Goal: Transaction & Acquisition: Book appointment/travel/reservation

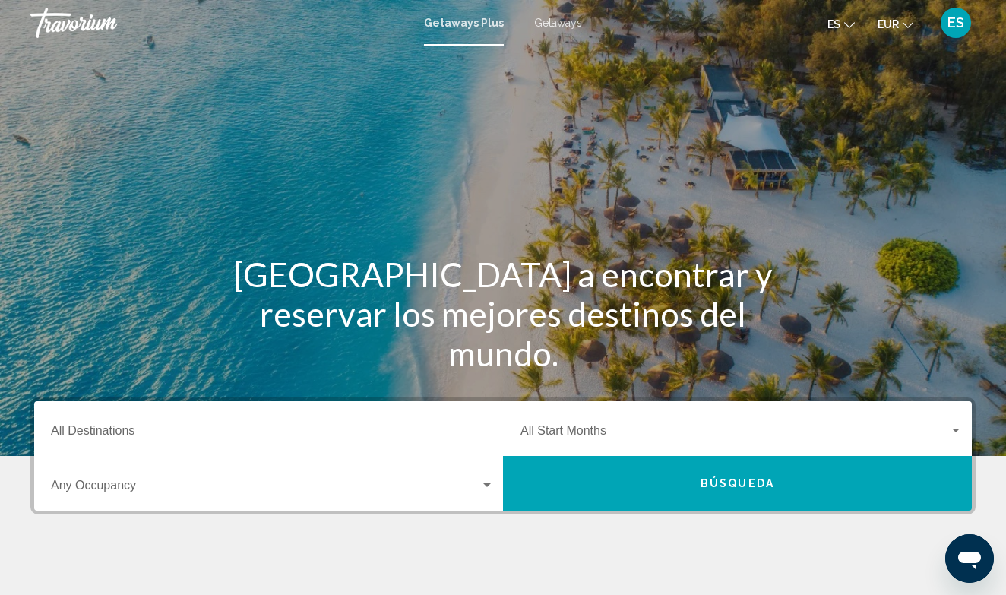
click at [559, 25] on span "Getaways" at bounding box center [558, 23] width 48 height 12
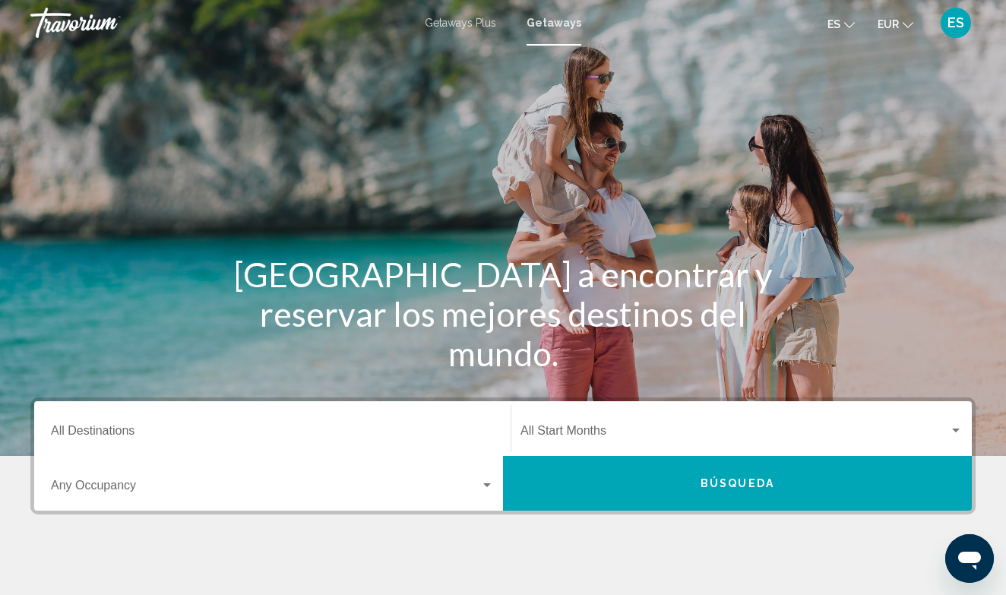
click at [138, 433] on input "Destination All Destinations" at bounding box center [272, 434] width 443 height 14
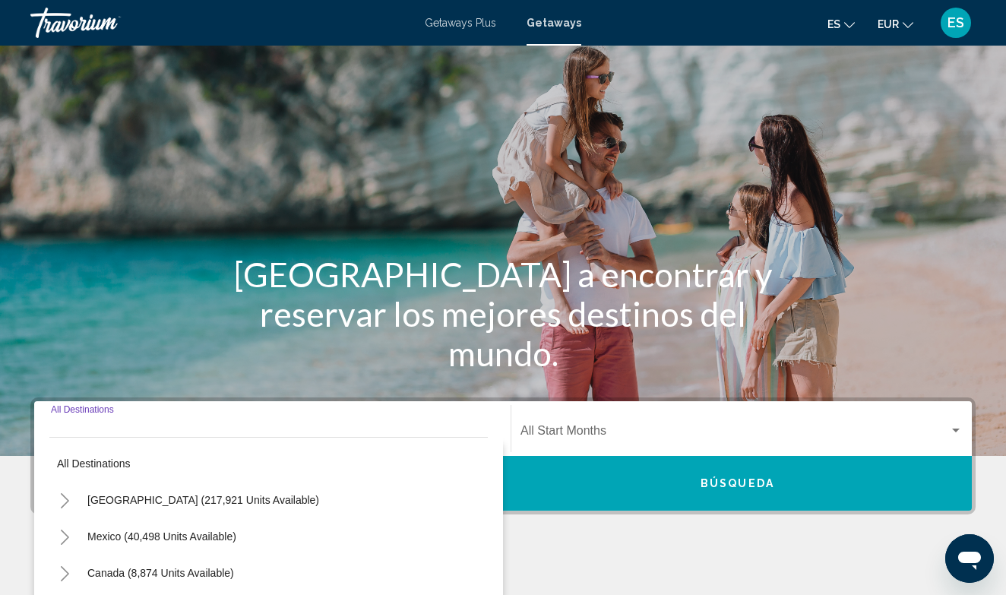
scroll to position [258, 0]
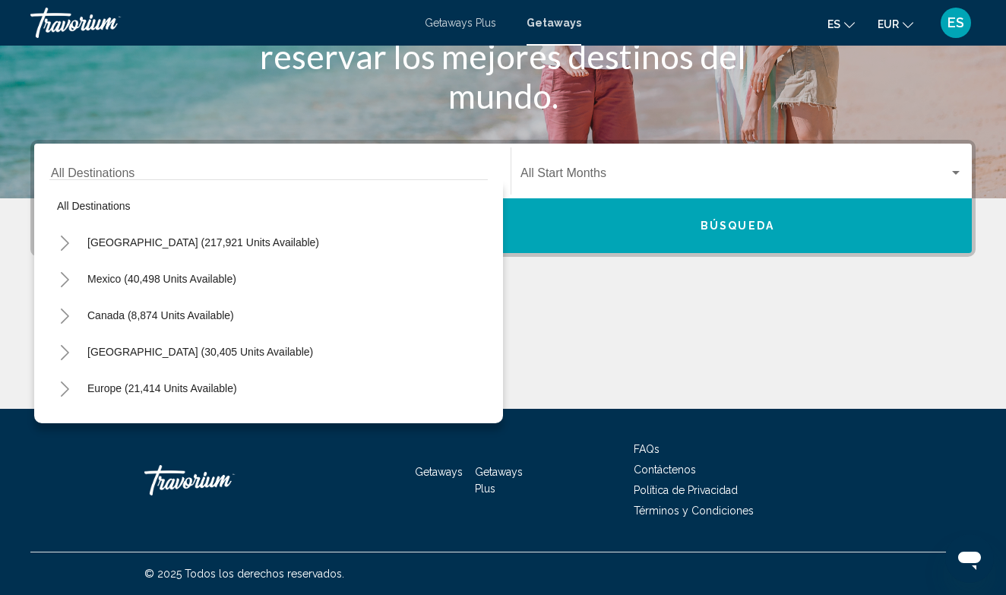
click at [497, 312] on div "All destinations [GEOGRAPHIC_DATA] (217,921 units available) [GEOGRAPHIC_DATA] …" at bounding box center [268, 301] width 469 height 244
click at [492, 312] on div "All destinations [GEOGRAPHIC_DATA] (217,921 units available) [GEOGRAPHIC_DATA] …" at bounding box center [268, 301] width 469 height 244
click at [465, 300] on div "Canada (8,874 units available)" at bounding box center [268, 315] width 438 height 36
drag, startPoint x: 465, startPoint y: 300, endPoint x: 499, endPoint y: 304, distance: 34.4
click at [499, 304] on div "All destinations [GEOGRAPHIC_DATA] (217,921 units available) [GEOGRAPHIC_DATA] …" at bounding box center [268, 301] width 469 height 244
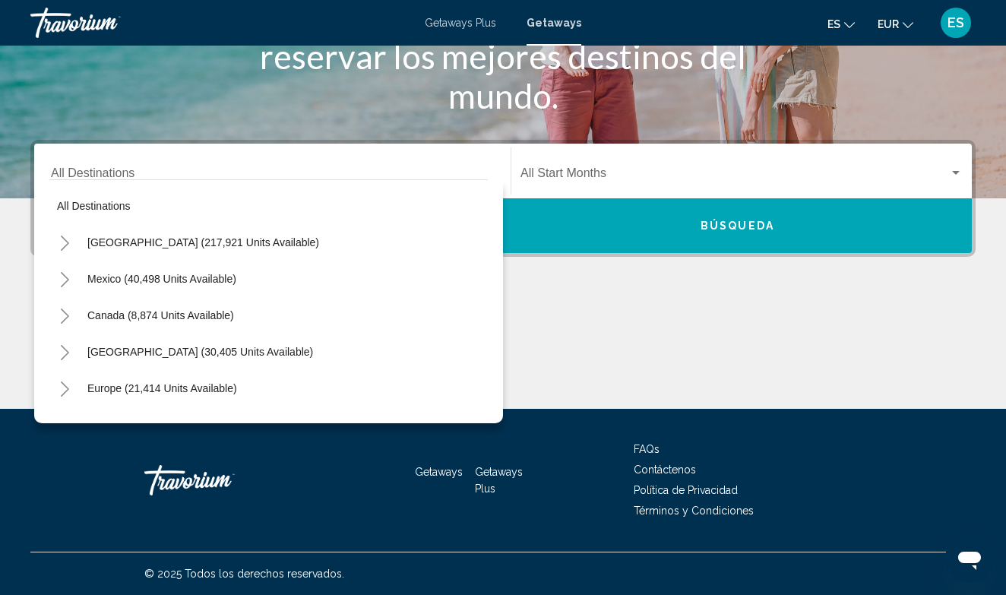
click at [500, 227] on div "All destinations [GEOGRAPHIC_DATA] (217,921 units available) [GEOGRAPHIC_DATA] …" at bounding box center [268, 301] width 469 height 244
drag, startPoint x: 500, startPoint y: 227, endPoint x: 482, endPoint y: 226, distance: 18.3
click at [500, 227] on div "All destinations [GEOGRAPHIC_DATA] (217,921 units available) [GEOGRAPHIC_DATA] …" at bounding box center [268, 301] width 469 height 244
drag, startPoint x: 479, startPoint y: 229, endPoint x: 484, endPoint y: 239, distance: 10.2
click at [484, 239] on div "[GEOGRAPHIC_DATA] (217,921 units available)" at bounding box center [268, 242] width 438 height 36
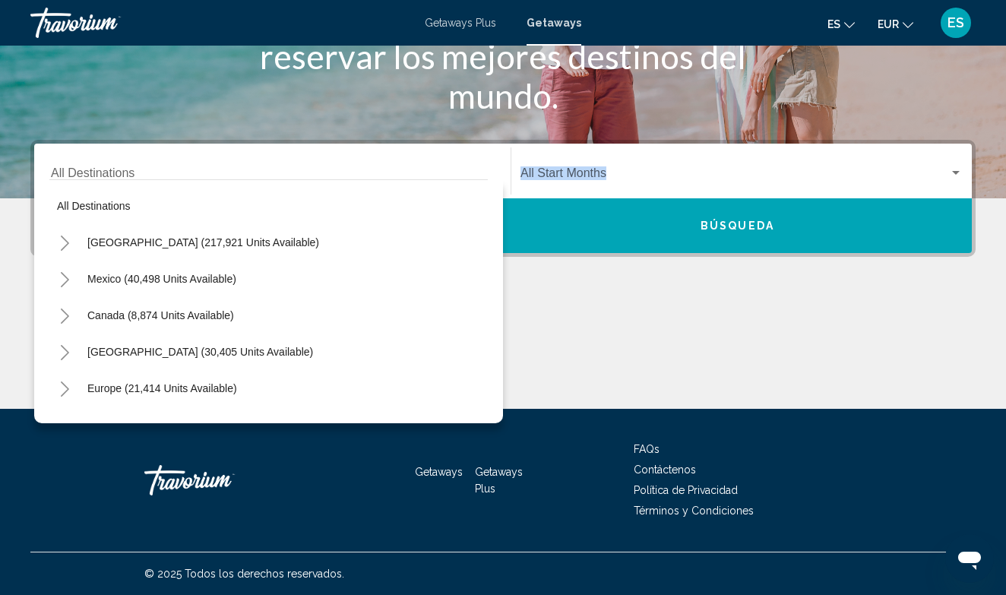
drag, startPoint x: 479, startPoint y: 245, endPoint x: 7, endPoint y: 265, distance: 472.2
click at [0, 265] on html "Saltar al contenido principal Getaways Plus Getaways es English Español Françai…" at bounding box center [503, 39] width 1006 height 595
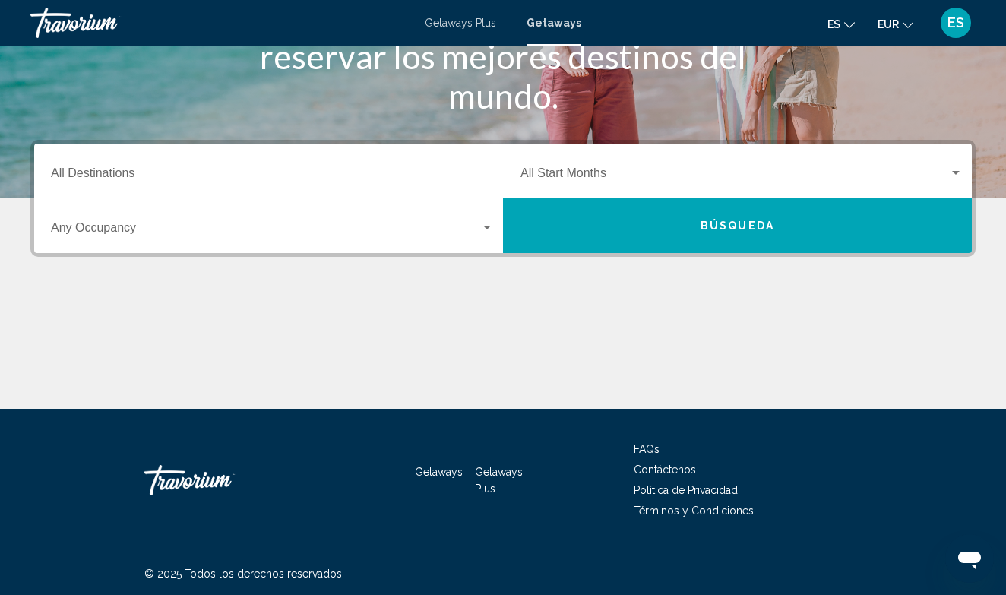
click at [101, 168] on div "Destination All Destinations" at bounding box center [272, 171] width 443 height 48
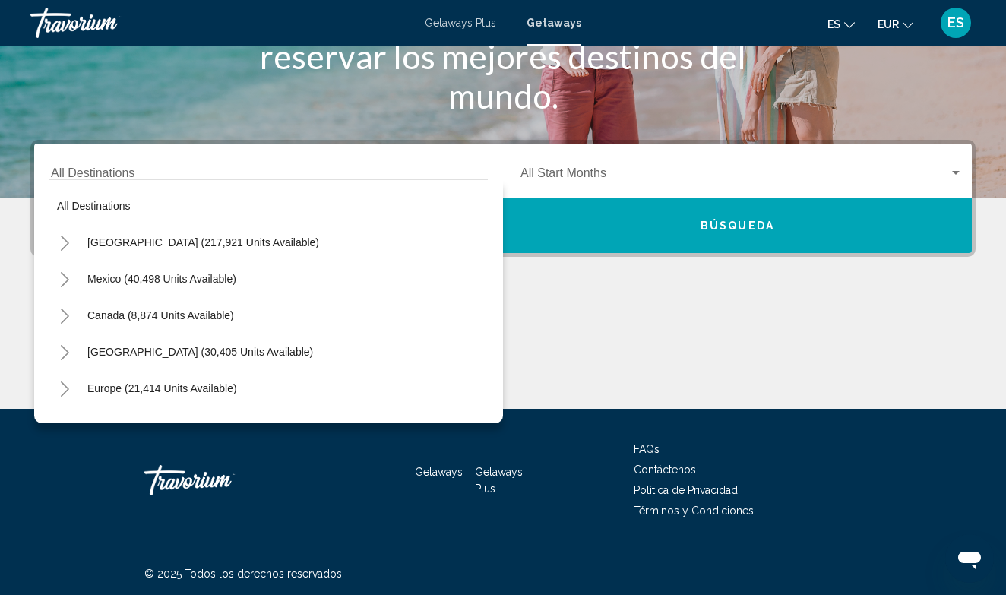
click at [42, 208] on div "All destinations [GEOGRAPHIC_DATA] (217,921 units available) [GEOGRAPHIC_DATA] …" at bounding box center [268, 301] width 469 height 244
click at [41, 258] on div "All destinations [GEOGRAPHIC_DATA] (217,921 units available) [GEOGRAPHIC_DATA] …" at bounding box center [268, 301] width 469 height 244
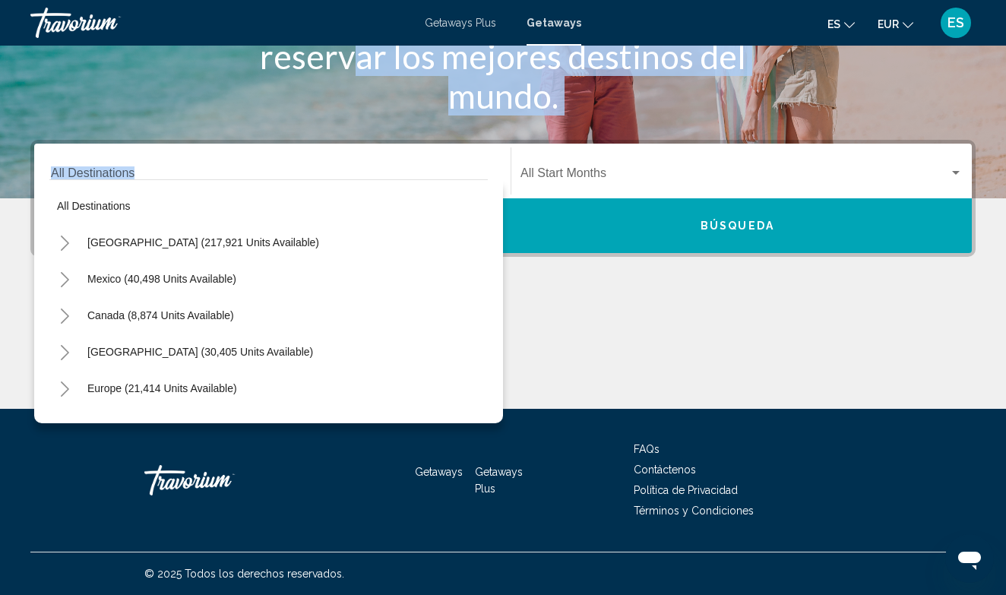
drag, startPoint x: 185, startPoint y: 65, endPoint x: 367, endPoint y: 212, distance: 234.0
click at [368, 213] on section "[GEOGRAPHIC_DATA] a encontrar y reservar los mejores destinos del mundo. Destin…" at bounding box center [503, 75] width 1006 height 666
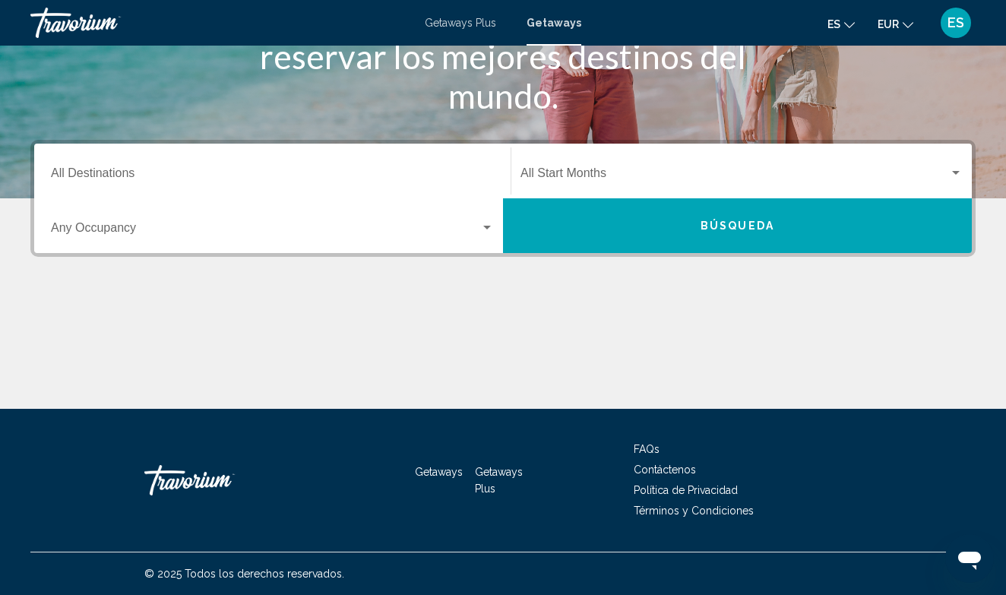
click at [490, 226] on div "Search widget" at bounding box center [487, 228] width 8 height 4
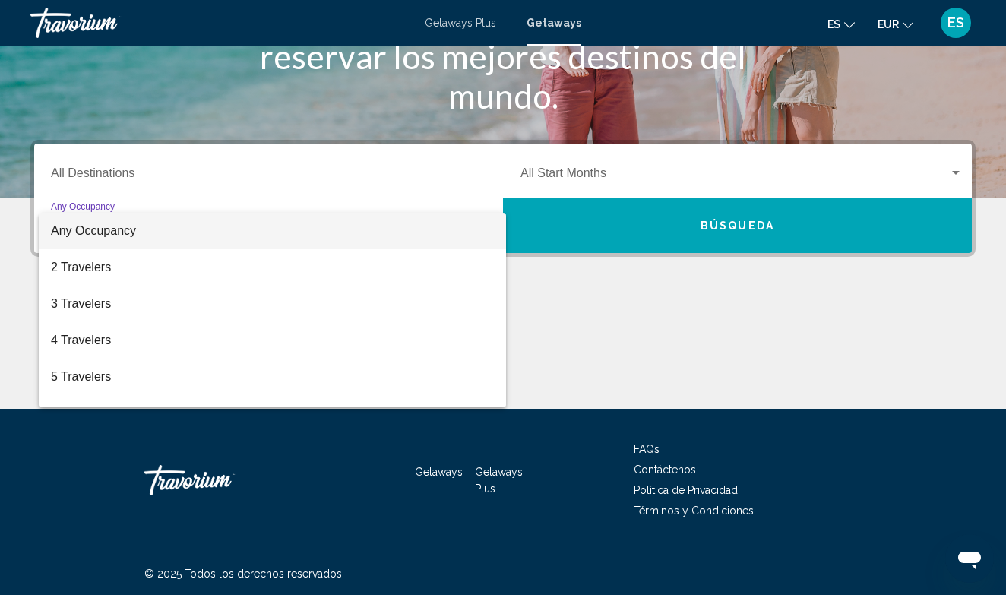
click at [400, 183] on div at bounding box center [503, 297] width 1006 height 595
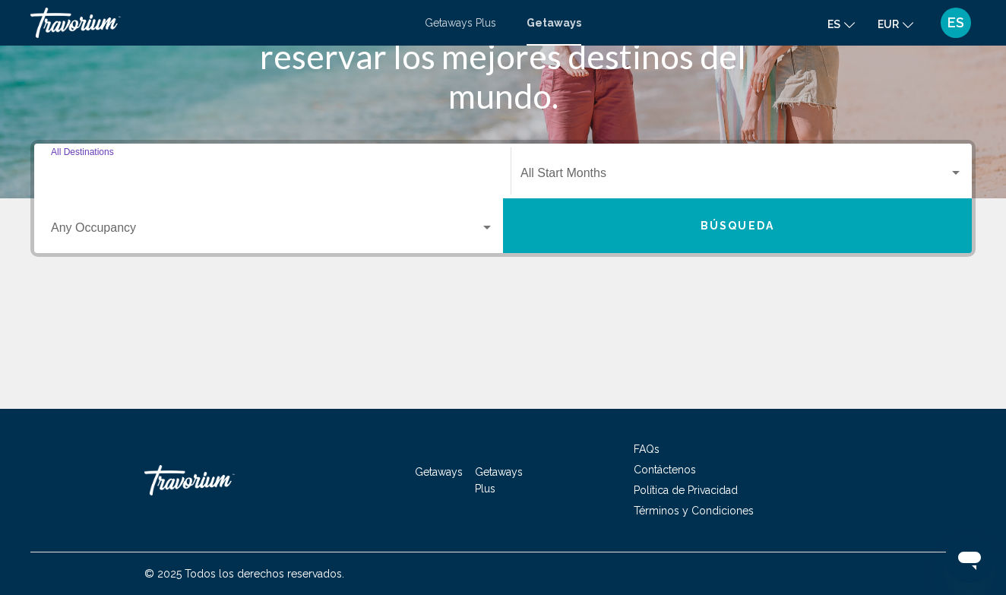
click at [71, 174] on input "Destination All Destinations" at bounding box center [272, 176] width 443 height 14
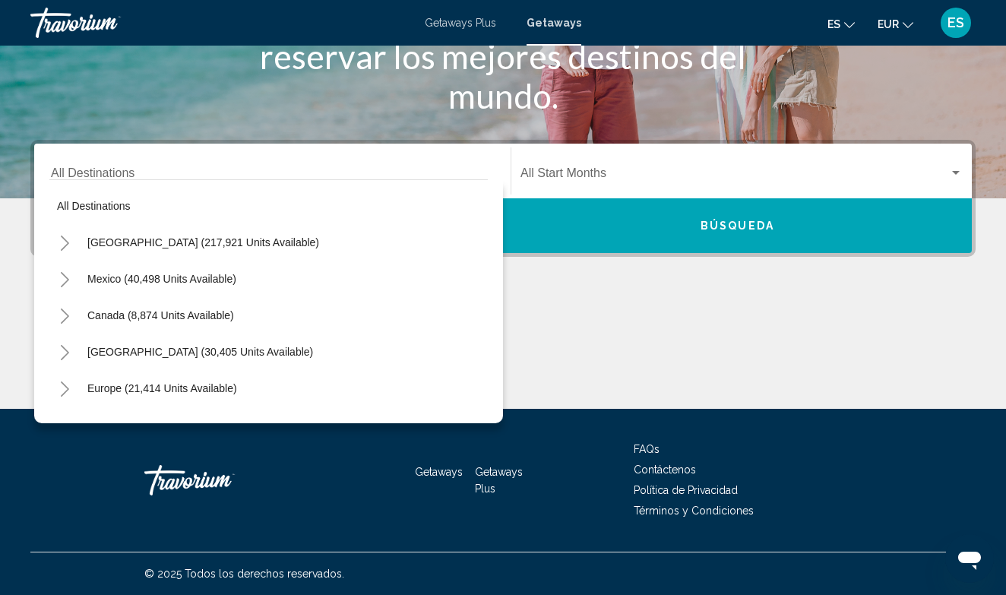
click at [470, 396] on div "Europe (21,414 units available)" at bounding box center [268, 388] width 438 height 36
click at [65, 387] on icon "Toggle Europe (21,414 units available)" at bounding box center [64, 388] width 11 height 15
click at [485, 359] on div "[GEOGRAPHIC_DATA] (30,405 units available)" at bounding box center [268, 351] width 438 height 36
click at [477, 318] on div "Canada (8,874 units available)" at bounding box center [268, 315] width 438 height 36
click at [489, 314] on div "All destinations [GEOGRAPHIC_DATA] (217,921 units available) [GEOGRAPHIC_DATA] …" at bounding box center [268, 301] width 469 height 244
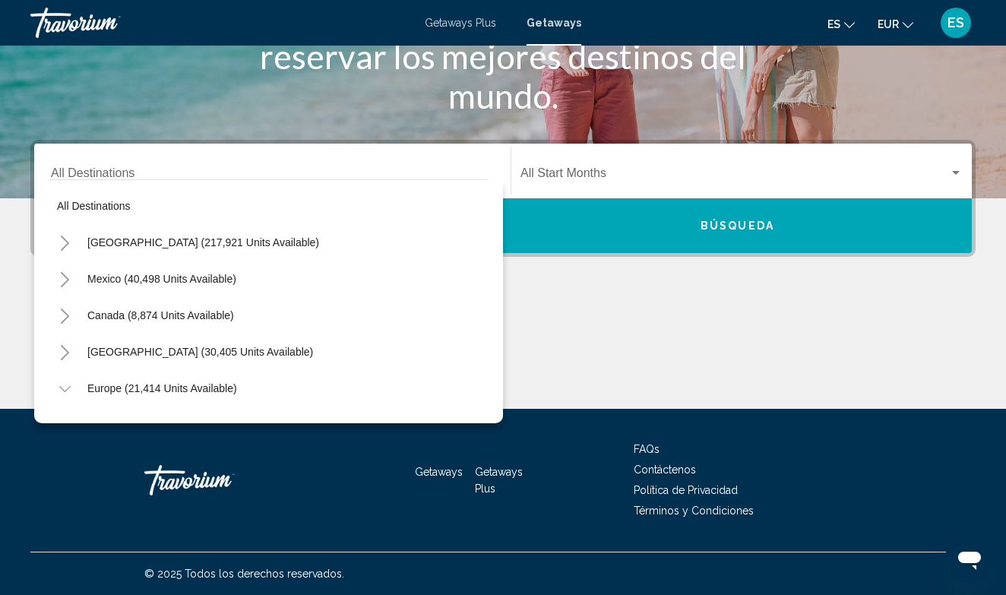
click at [521, 318] on div "Main content" at bounding box center [502, 352] width 945 height 114
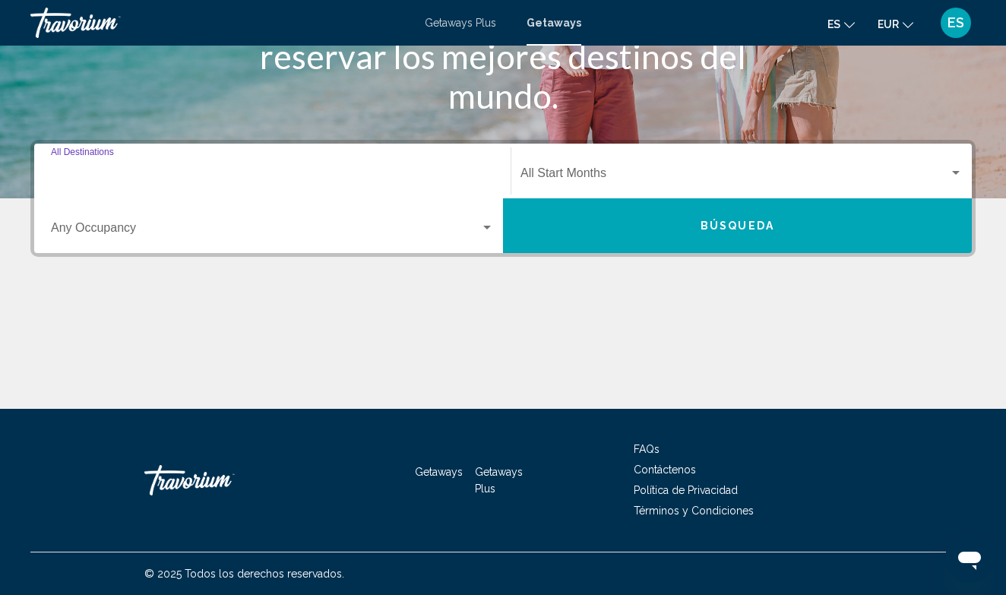
click at [478, 172] on input "Destination All Destinations" at bounding box center [272, 176] width 443 height 14
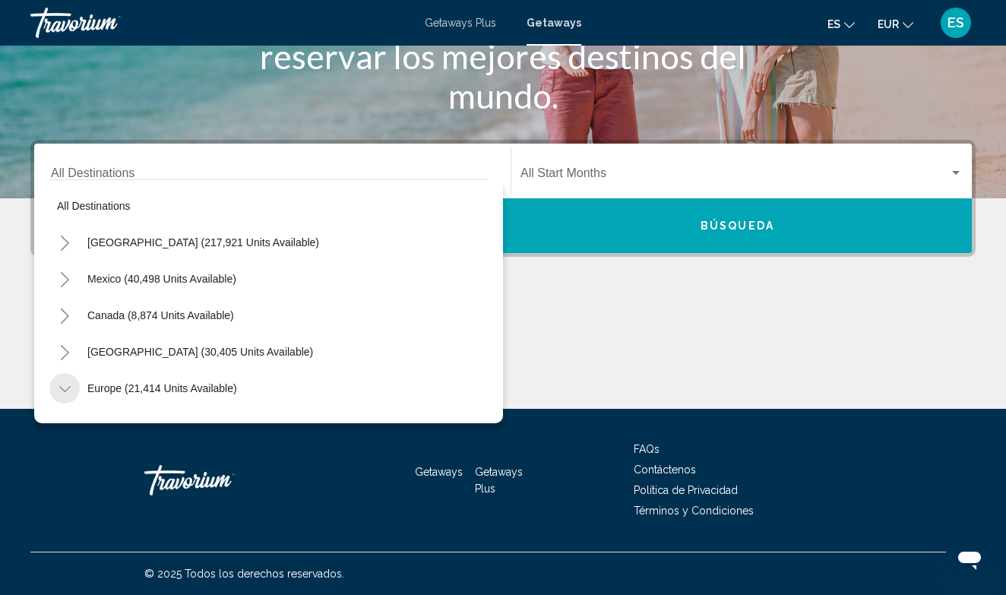
click at [60, 388] on icon "Toggle Europe (21,414 units available)" at bounding box center [64, 388] width 11 height 15
click at [275, 395] on div "Europe (21,414 units available)" at bounding box center [268, 388] width 438 height 36
click at [214, 390] on span "Europe (21,414 units available)" at bounding box center [162, 388] width 150 height 12
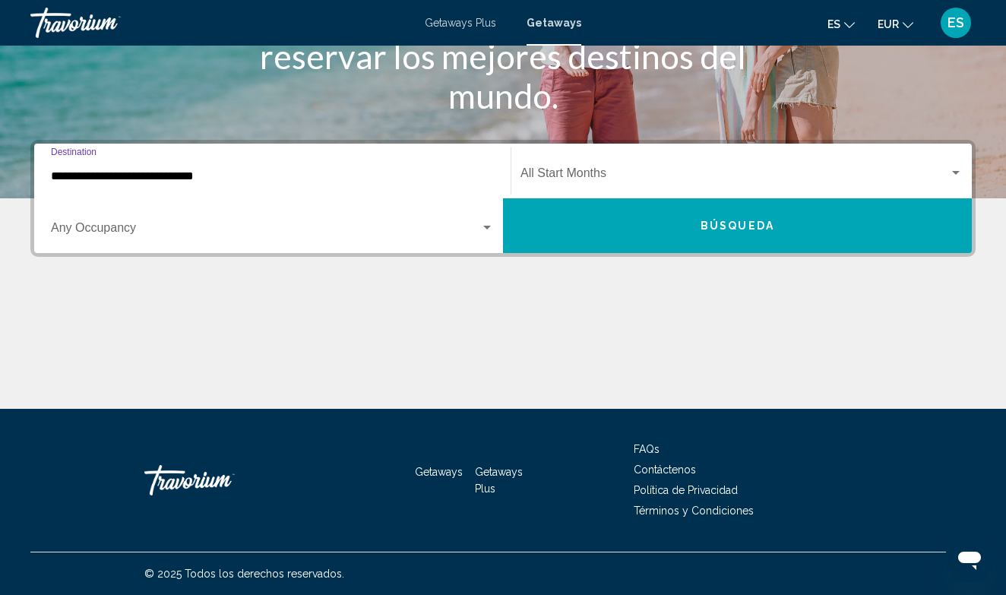
click at [163, 175] on input "**********" at bounding box center [272, 176] width 443 height 14
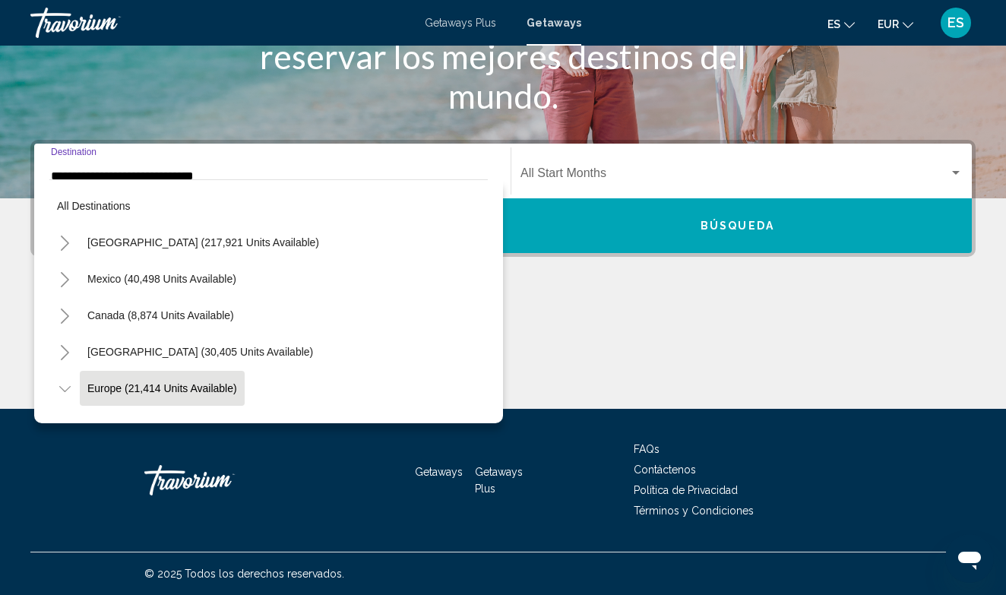
scroll to position [90, 0]
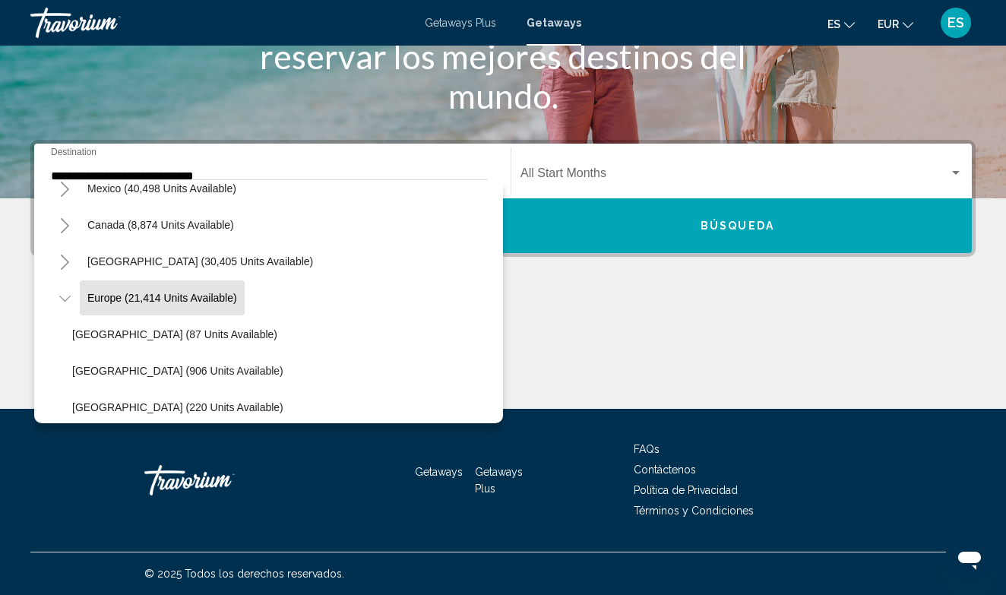
click at [229, 343] on li "[GEOGRAPHIC_DATA] (87 units available)" at bounding box center [276, 334] width 423 height 36
click at [463, 346] on li "[GEOGRAPHIC_DATA] (87 units available)" at bounding box center [276, 334] width 423 height 36
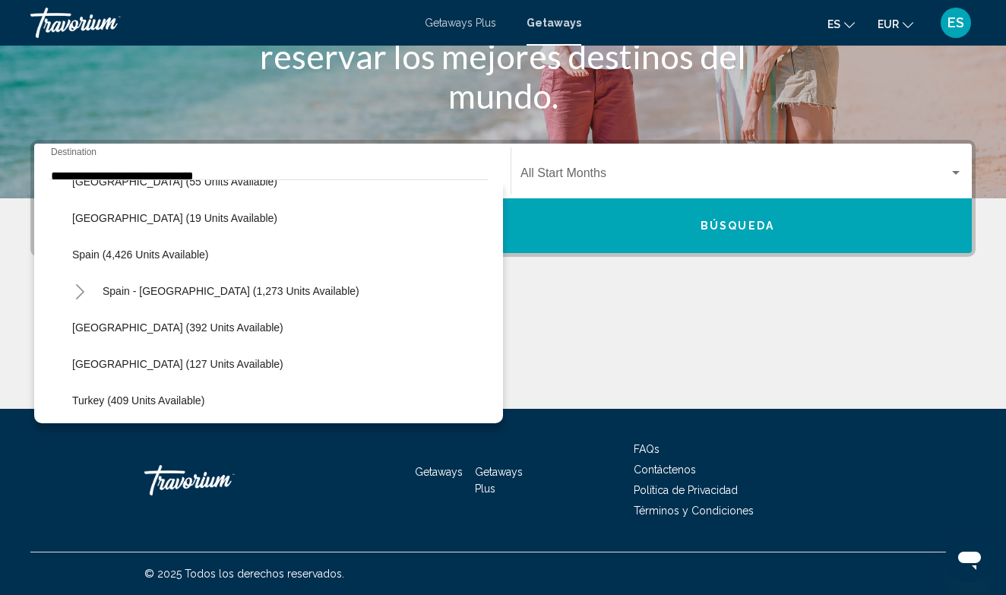
scroll to position [795, 0]
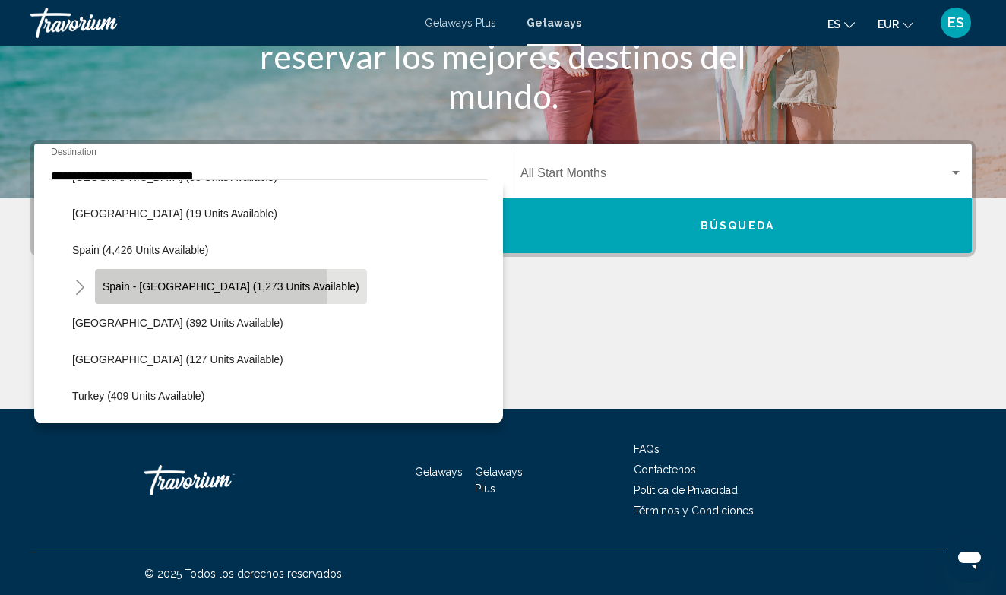
click at [175, 287] on span "Spain - [GEOGRAPHIC_DATA] (1,273 units available)" at bounding box center [231, 286] width 257 height 12
type input "**********"
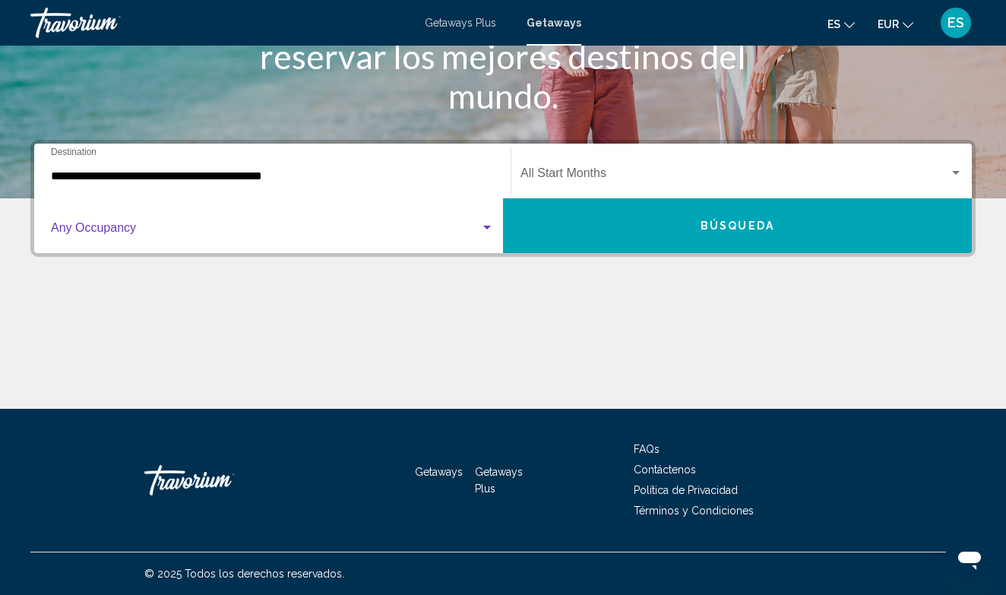
click at [486, 226] on div "Search widget" at bounding box center [487, 228] width 8 height 4
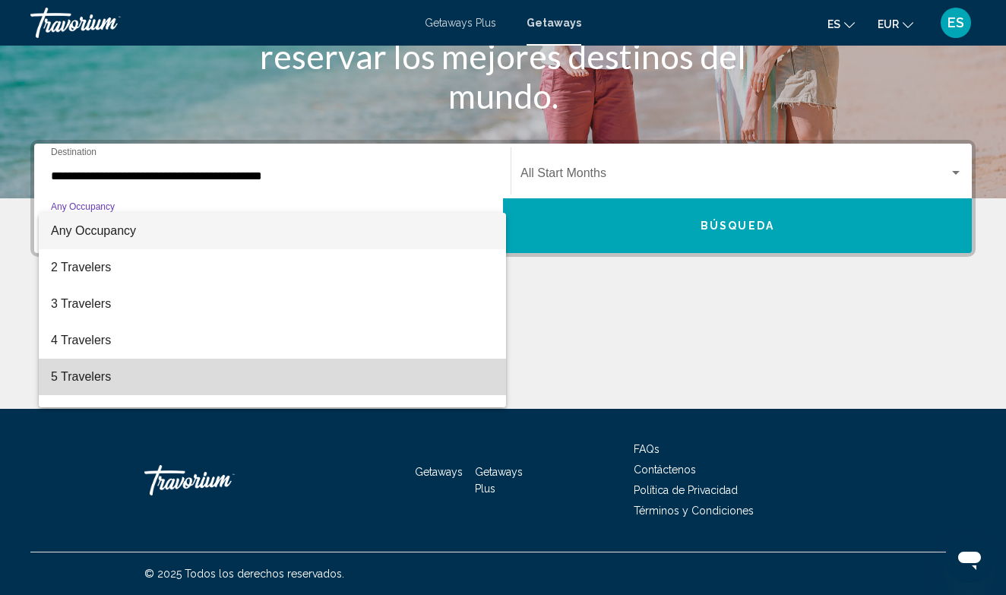
click at [81, 380] on span "5 Travelers" at bounding box center [272, 377] width 443 height 36
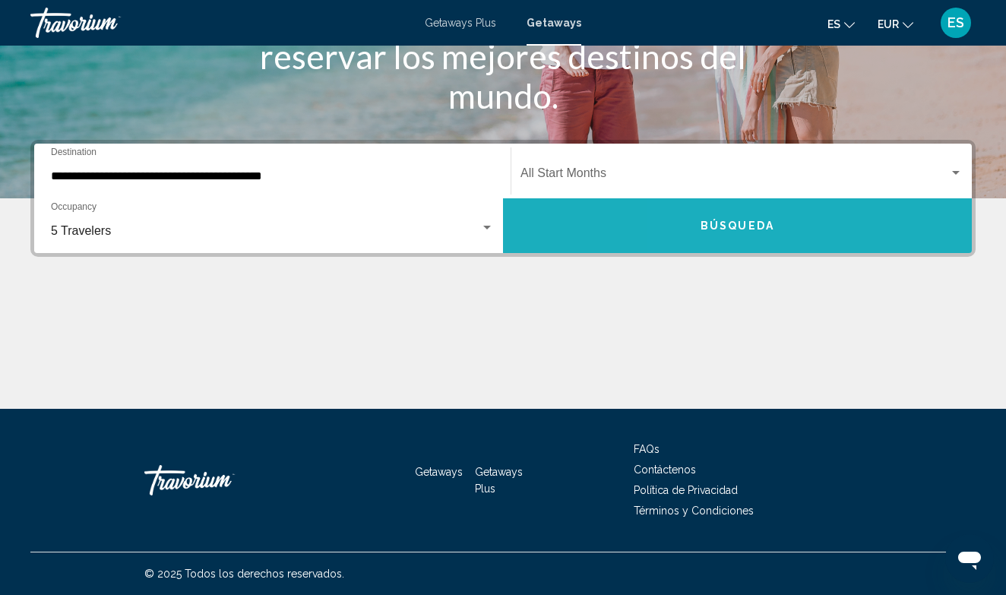
click at [713, 221] on span "Búsqueda" at bounding box center [737, 226] width 74 height 12
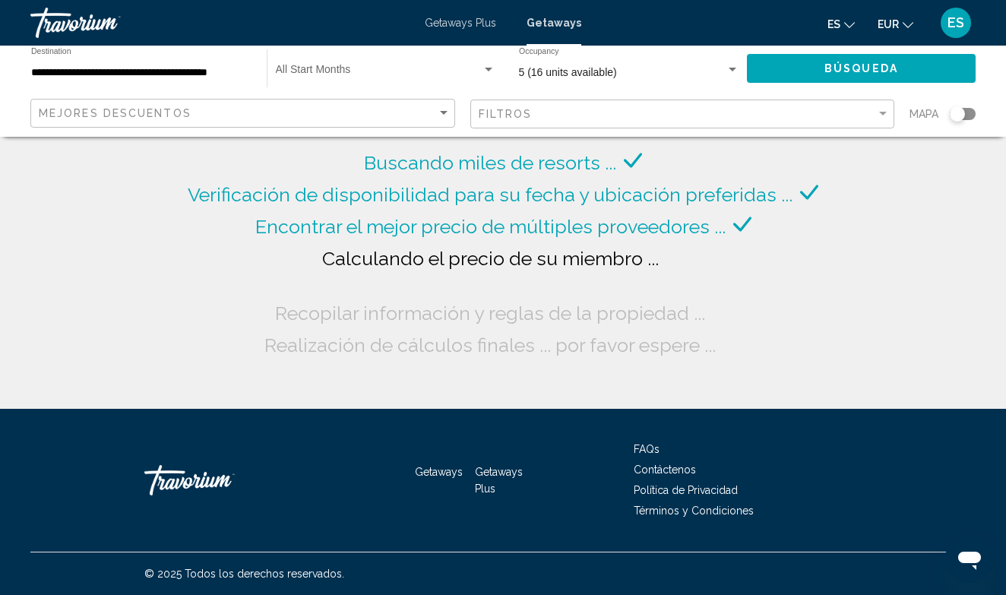
click at [959, 117] on div "Search widget" at bounding box center [957, 113] width 15 height 15
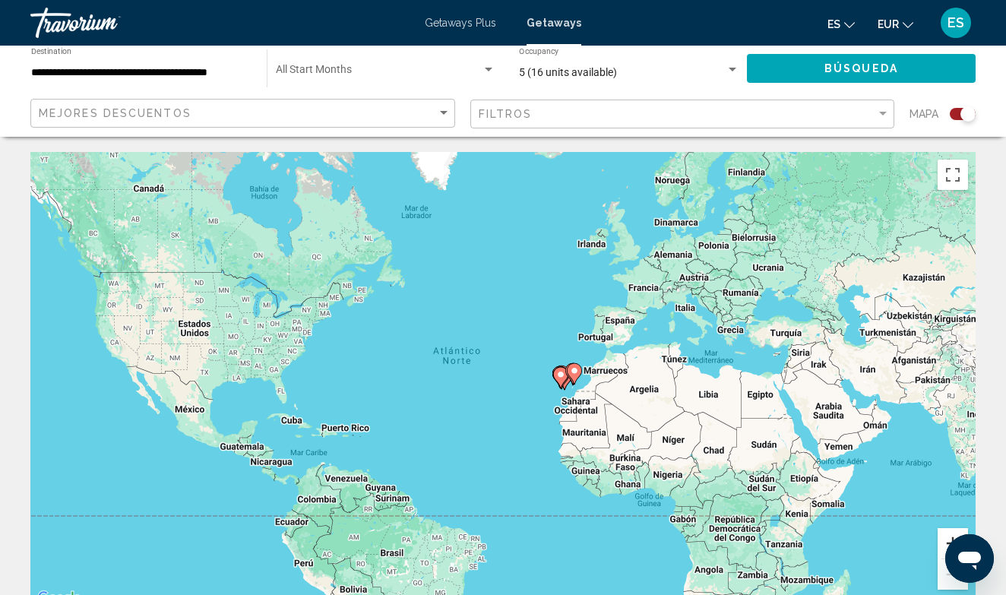
click at [948, 539] on button "Ampliar" at bounding box center [952, 543] width 30 height 30
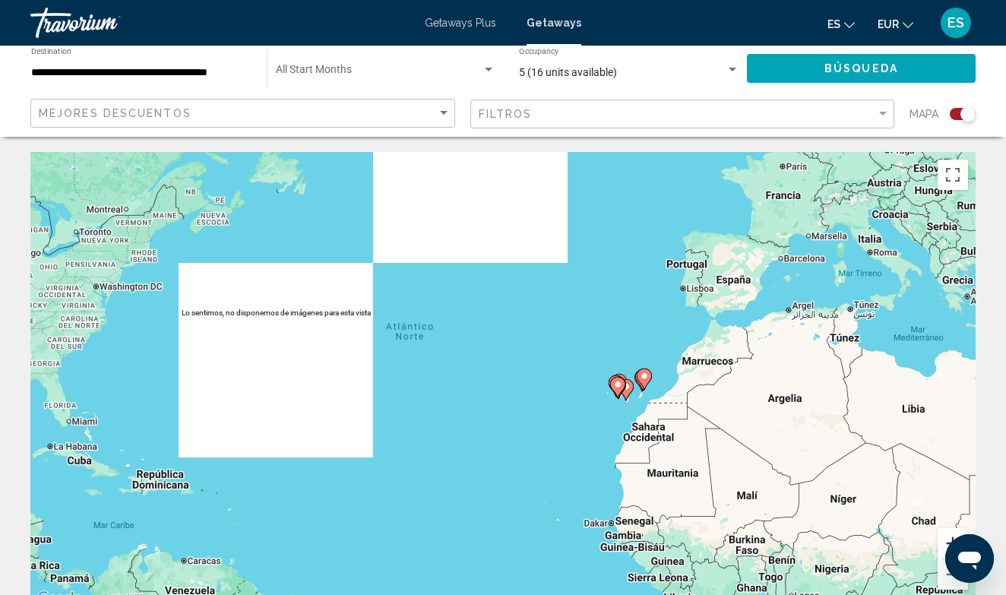
click at [946, 538] on button "Ampliar" at bounding box center [952, 543] width 30 height 30
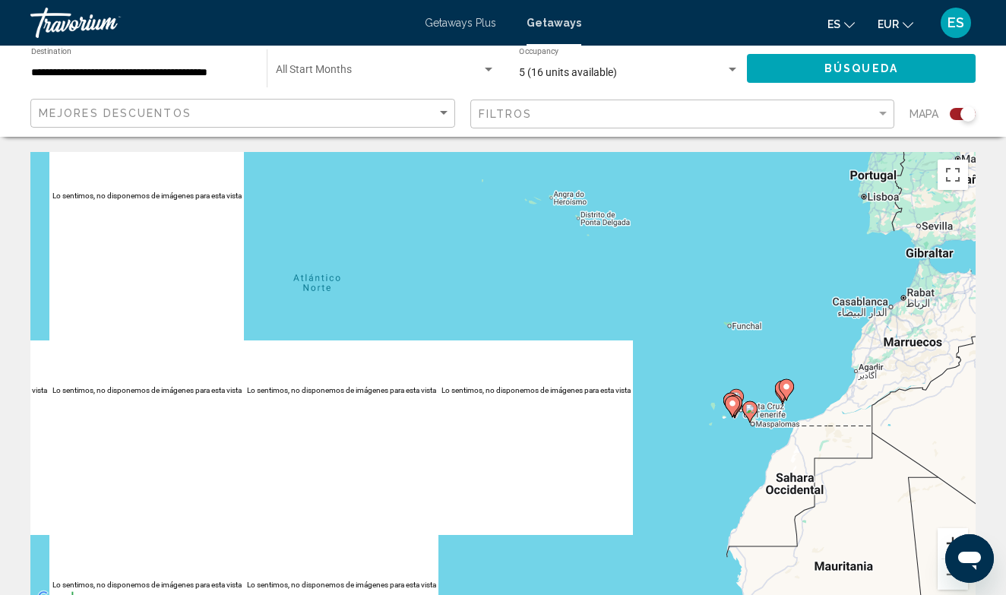
click at [945, 540] on button "Ampliar" at bounding box center [952, 543] width 30 height 30
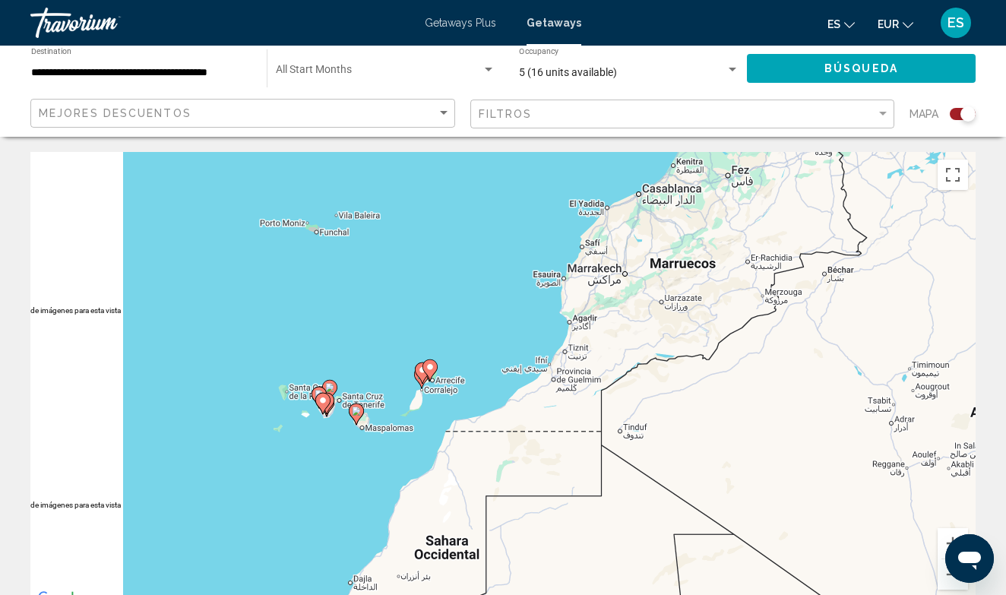
drag, startPoint x: 894, startPoint y: 493, endPoint x: 253, endPoint y: 453, distance: 642.4
click at [253, 453] on div "Para activar la función de arrastre con el teclado, pulsa Alt + Intro. Cuando h…" at bounding box center [502, 380] width 945 height 456
click at [947, 543] on button "Ampliar" at bounding box center [952, 543] width 30 height 30
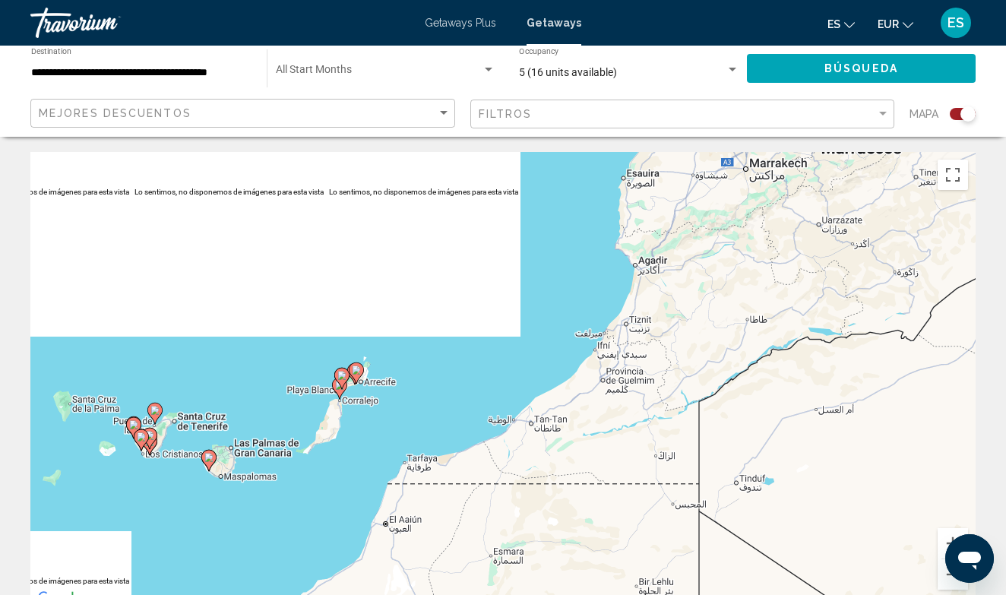
click at [141, 439] on image "Main content" at bounding box center [141, 436] width 9 height 9
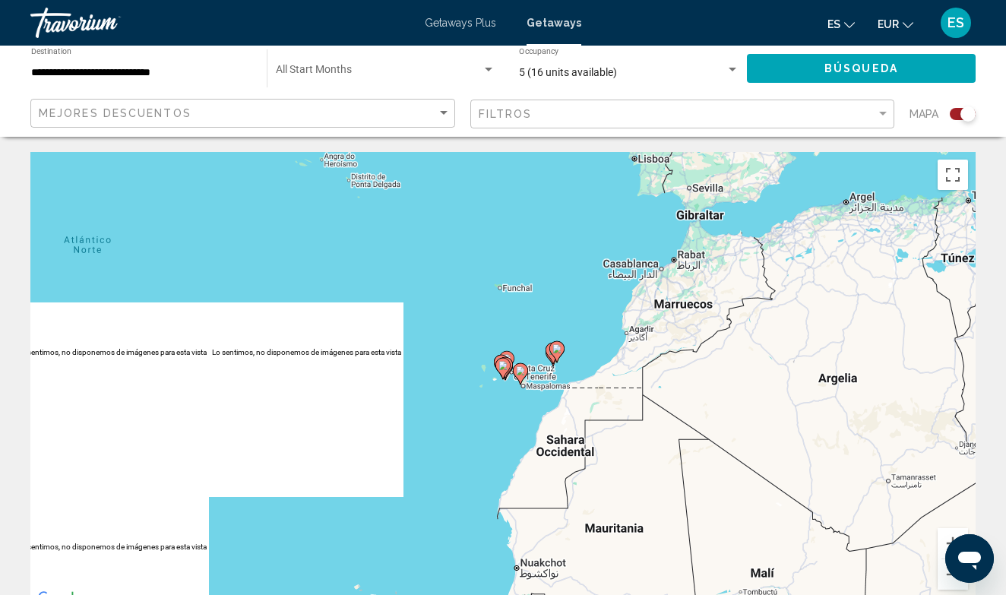
click at [504, 379] on gmp-advanced-marker "Main content" at bounding box center [502, 368] width 15 height 23
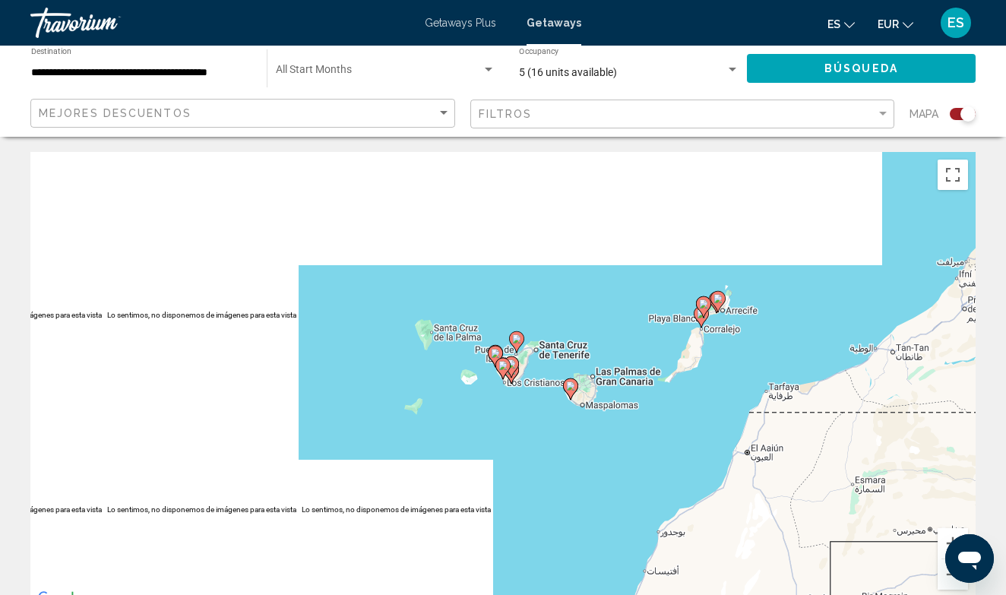
click at [504, 374] on icon "Main content" at bounding box center [503, 369] width 14 height 20
type input "**********"
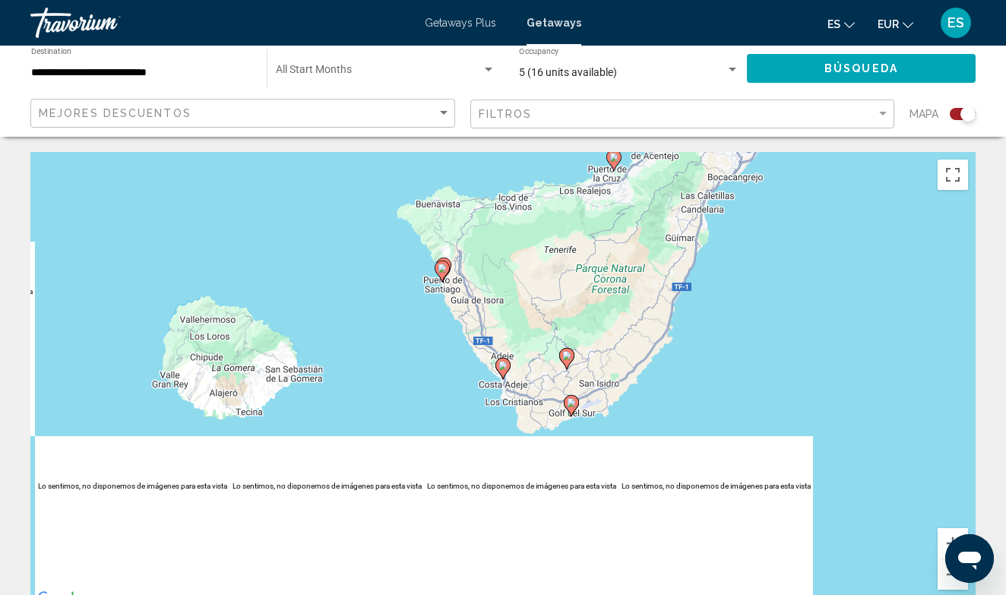
click at [508, 373] on gmp-advanced-marker "Main content" at bounding box center [502, 368] width 15 height 23
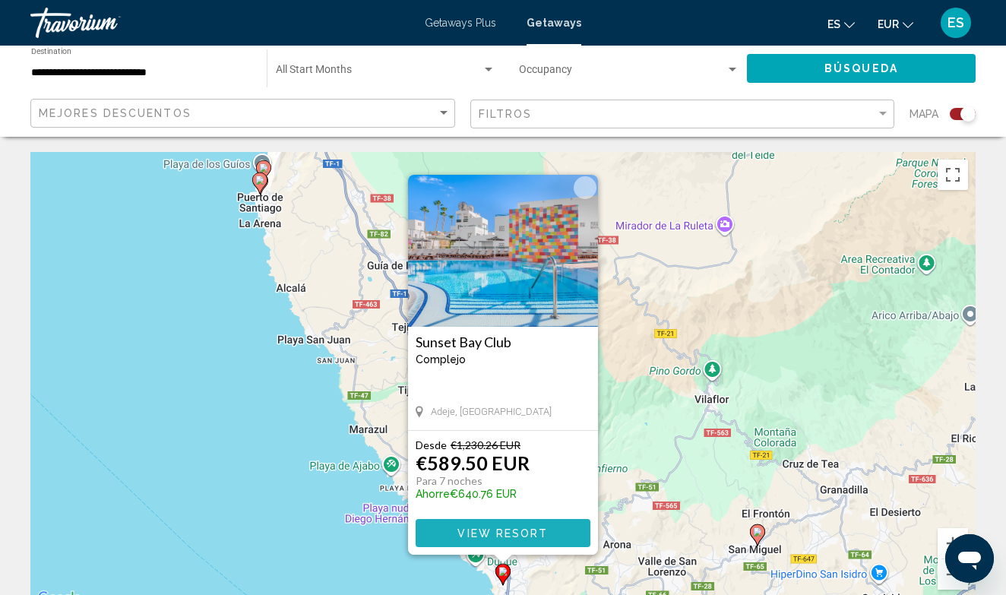
click at [529, 535] on span "View Resort" at bounding box center [502, 533] width 90 height 12
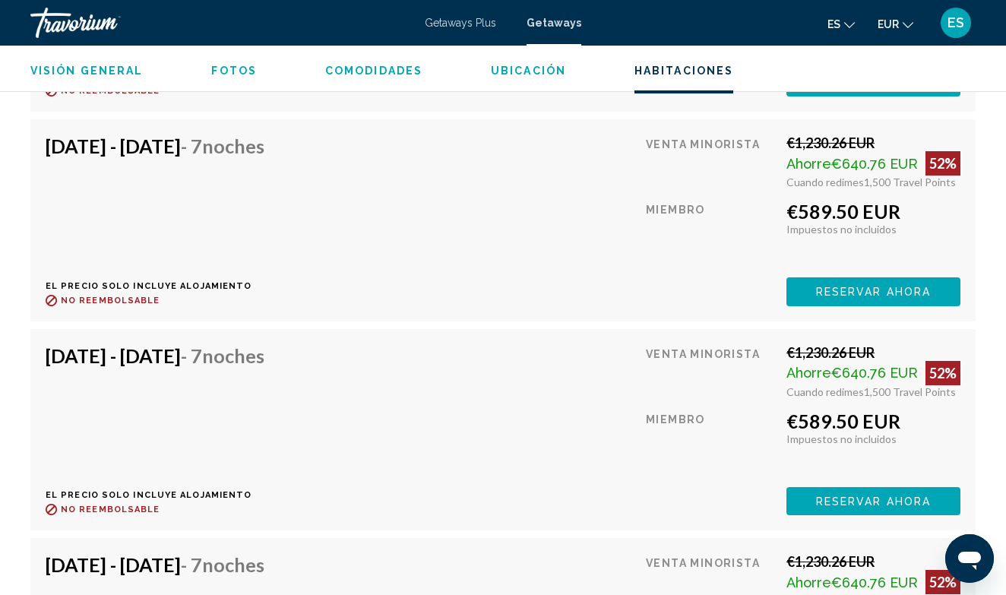
scroll to position [4367, 0]
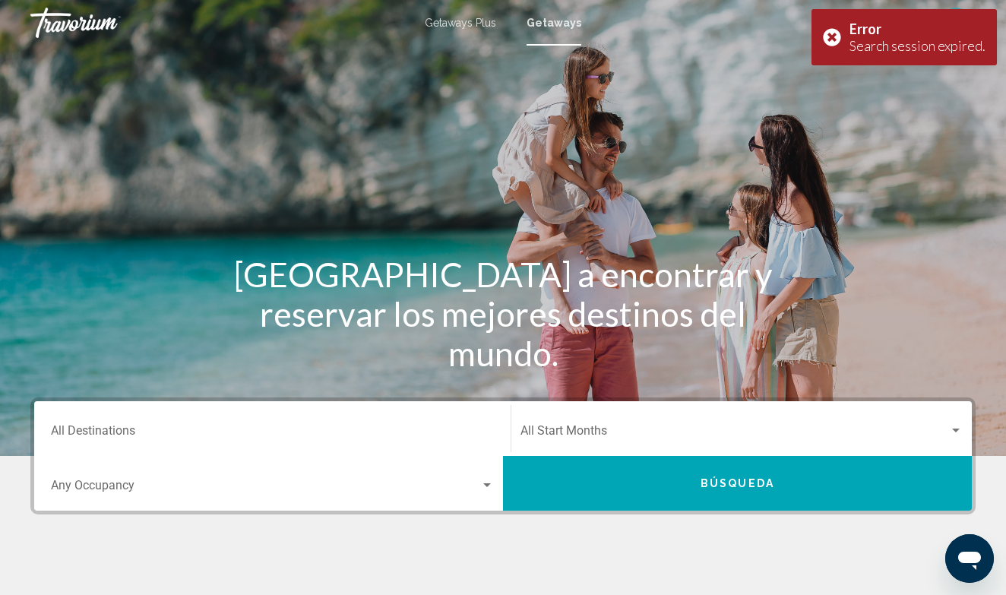
click at [375, 431] on input "Destination All Destinations" at bounding box center [272, 434] width 443 height 14
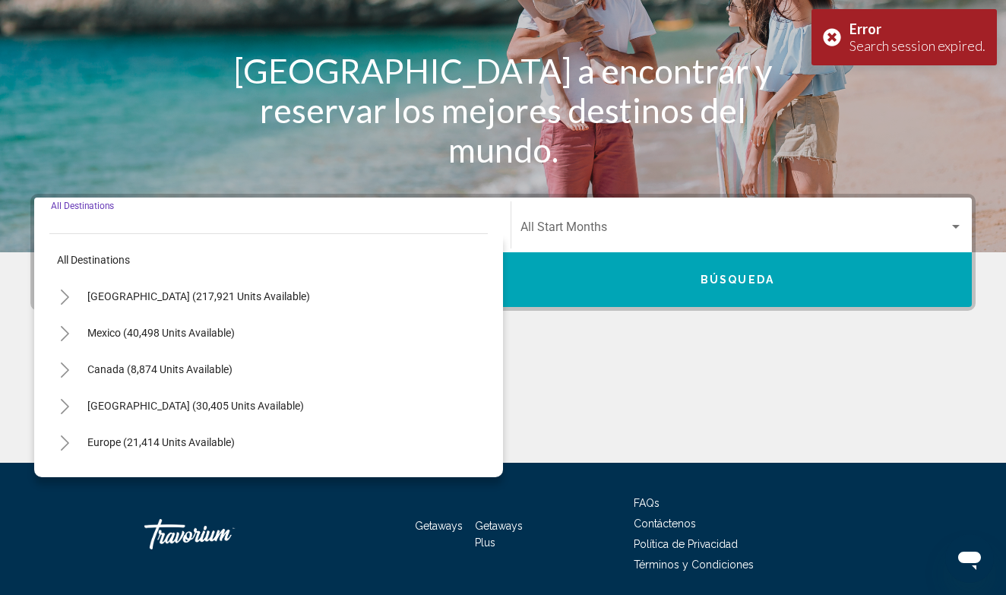
scroll to position [258, 0]
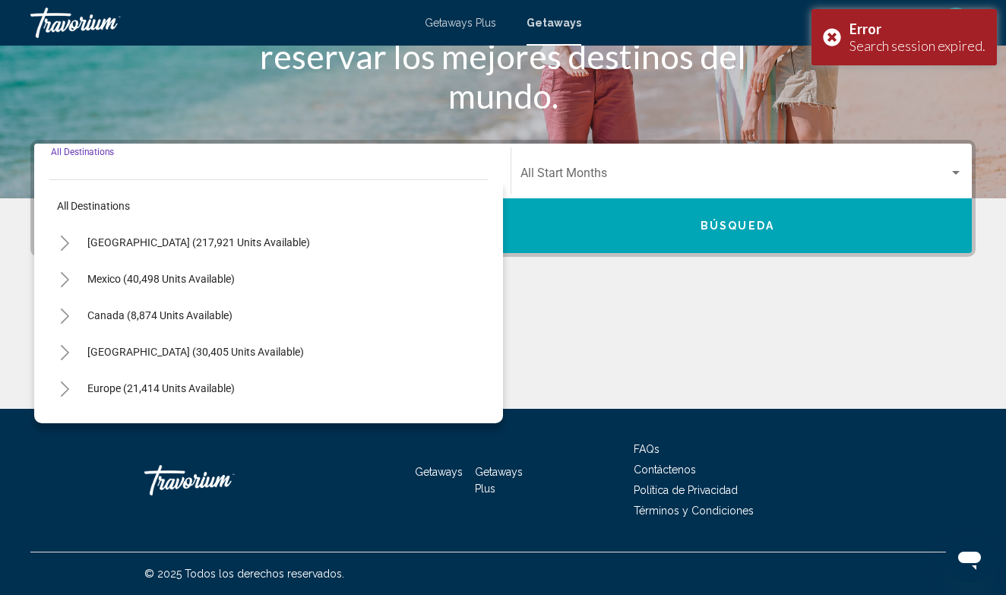
click at [65, 387] on icon "Toggle Europe (21,414 units available)" at bounding box center [64, 388] width 11 height 15
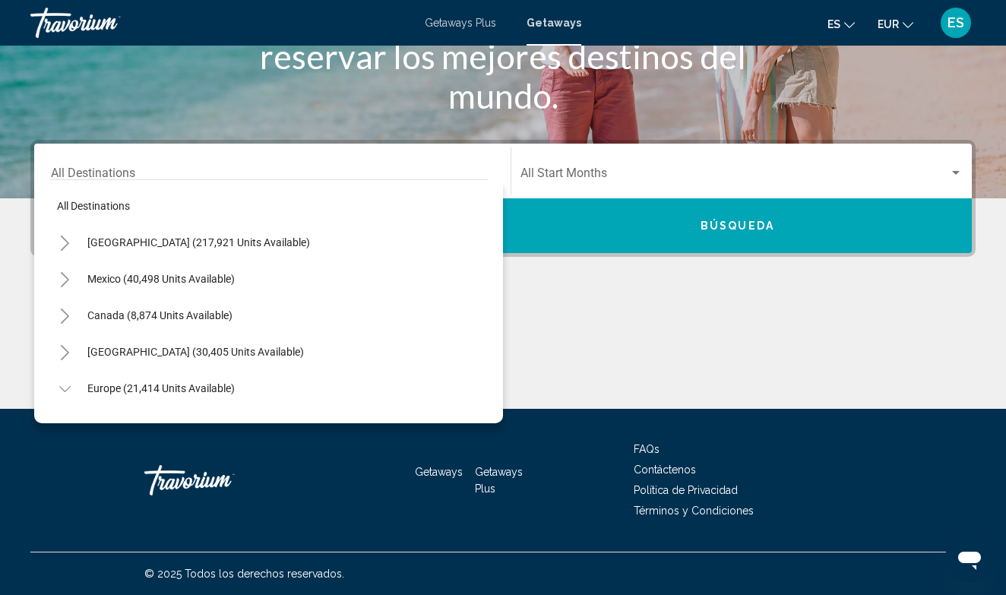
click at [416, 403] on div "Europe (21,414 units available)" at bounding box center [268, 388] width 438 height 36
click at [479, 341] on div "[GEOGRAPHIC_DATA] (30,405 units available)" at bounding box center [268, 351] width 438 height 36
click at [491, 369] on div "All destinations [GEOGRAPHIC_DATA] (217,921 units available) [GEOGRAPHIC_DATA] …" at bounding box center [268, 301] width 469 height 244
click at [483, 363] on div "[GEOGRAPHIC_DATA] (30,405 units available)" at bounding box center [268, 351] width 438 height 36
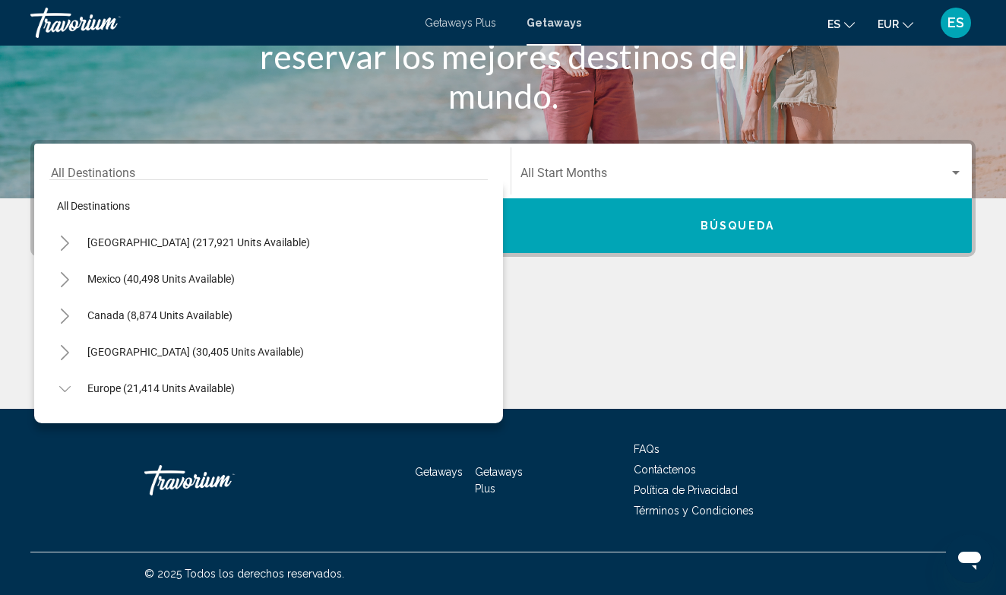
click at [463, 359] on div "[GEOGRAPHIC_DATA] (30,405 units available)" at bounding box center [268, 351] width 438 height 36
click at [454, 354] on div "[GEOGRAPHIC_DATA] (30,405 units available)" at bounding box center [268, 351] width 438 height 36
click at [449, 352] on div "[GEOGRAPHIC_DATA] (30,405 units available)" at bounding box center [268, 351] width 438 height 36
click at [223, 388] on span "Europe (21,414 units available)" at bounding box center [160, 388] width 147 height 12
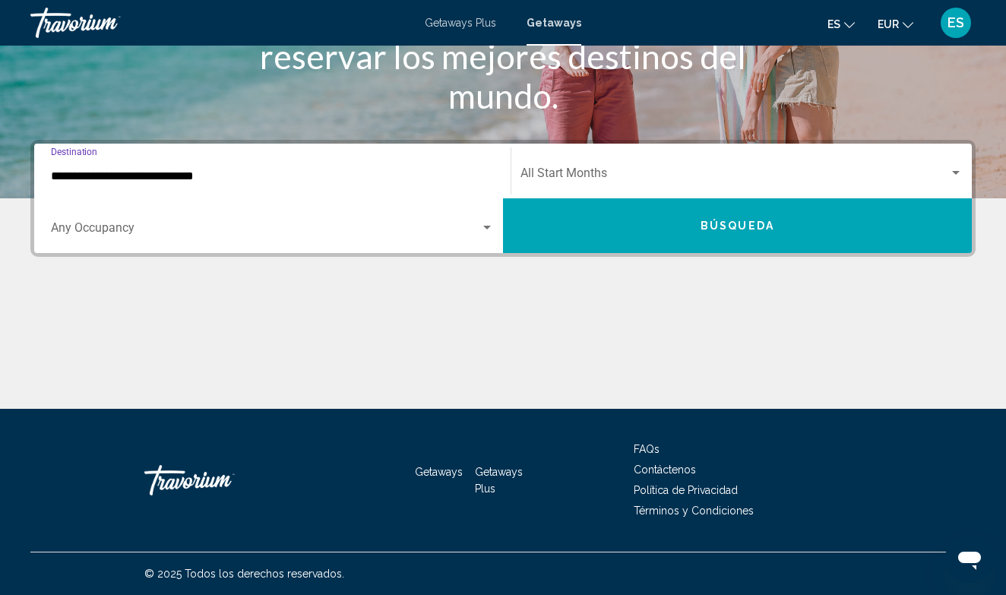
click at [195, 171] on input "**********" at bounding box center [272, 176] width 443 height 14
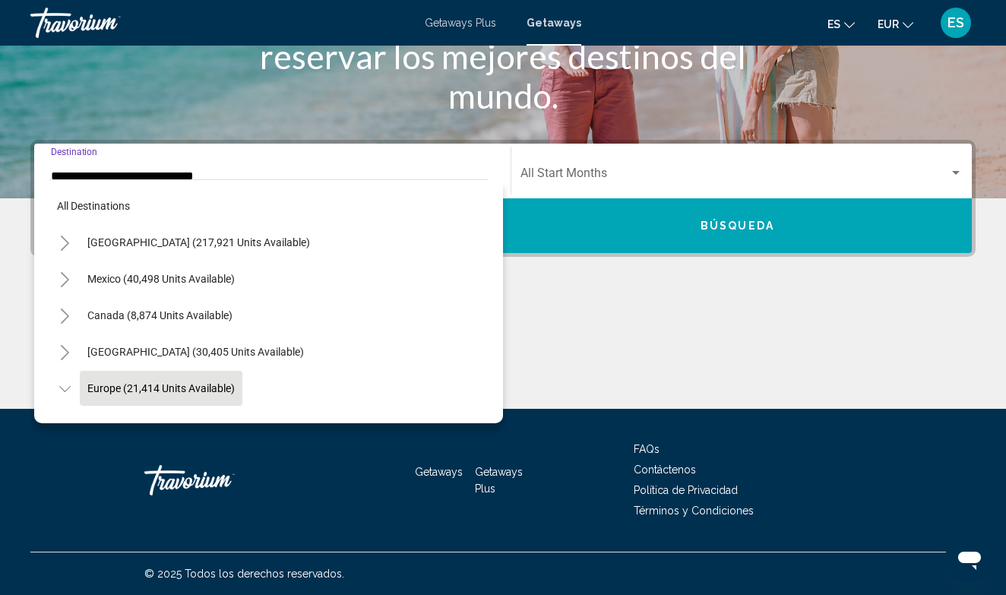
scroll to position [90, 0]
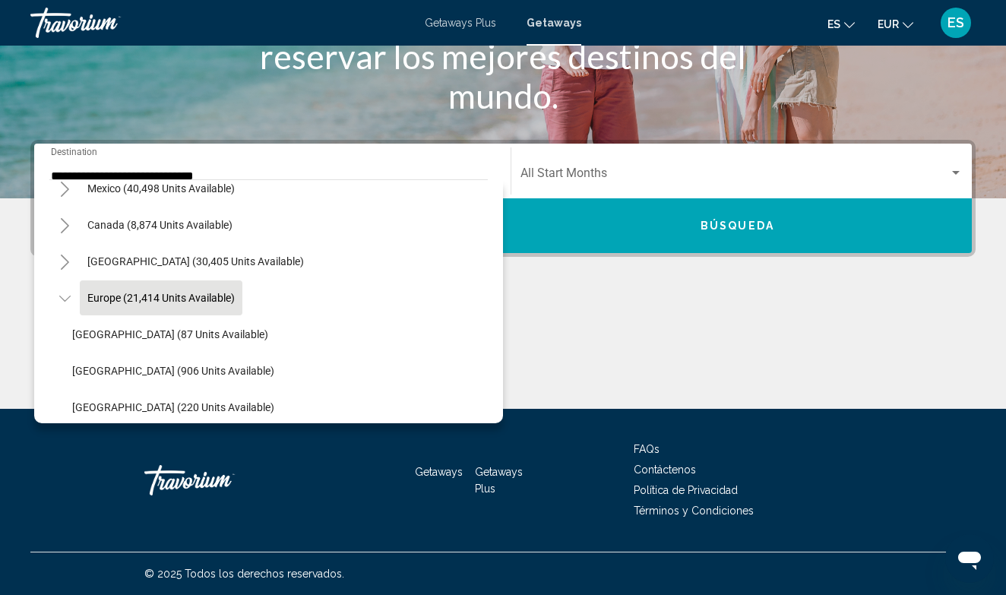
click at [465, 312] on div "Europe (21,414 units available)" at bounding box center [268, 298] width 438 height 36
click at [476, 319] on li "[GEOGRAPHIC_DATA] (87 units available)" at bounding box center [276, 334] width 423 height 36
click at [491, 324] on div "All destinations [GEOGRAPHIC_DATA] (217,921 units available) [GEOGRAPHIC_DATA] …" at bounding box center [268, 301] width 469 height 244
click at [428, 289] on div "Europe (21,414 units available)" at bounding box center [268, 298] width 438 height 36
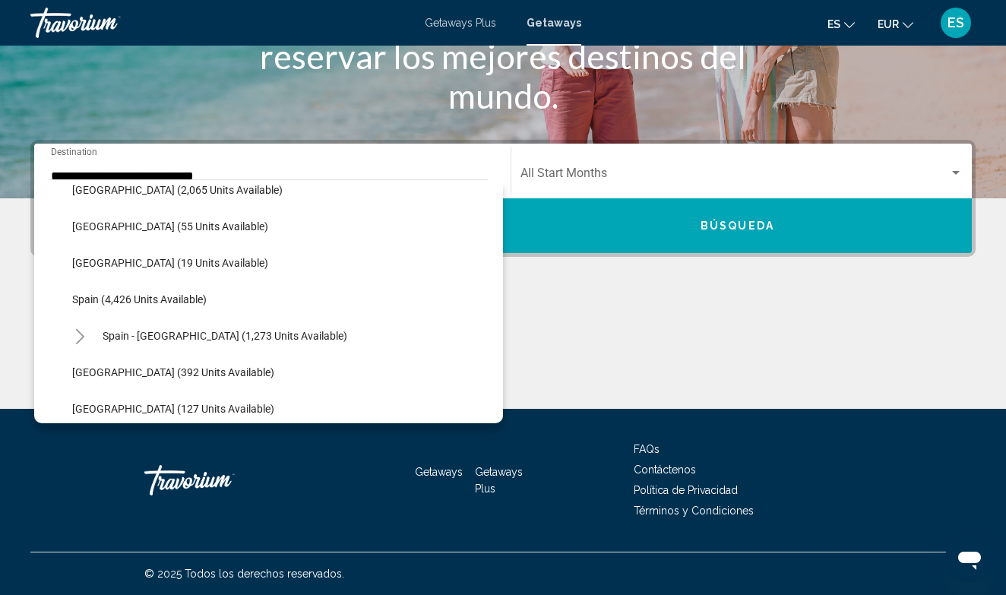
scroll to position [754, 0]
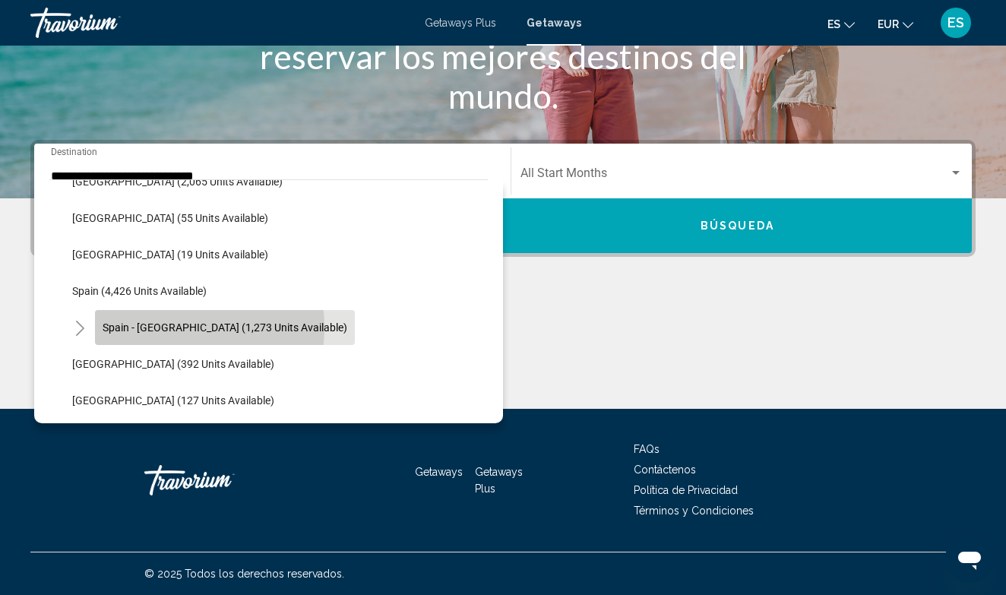
click at [179, 327] on span "Spain - [GEOGRAPHIC_DATA] (1,273 units available)" at bounding box center [225, 327] width 245 height 12
type input "**********"
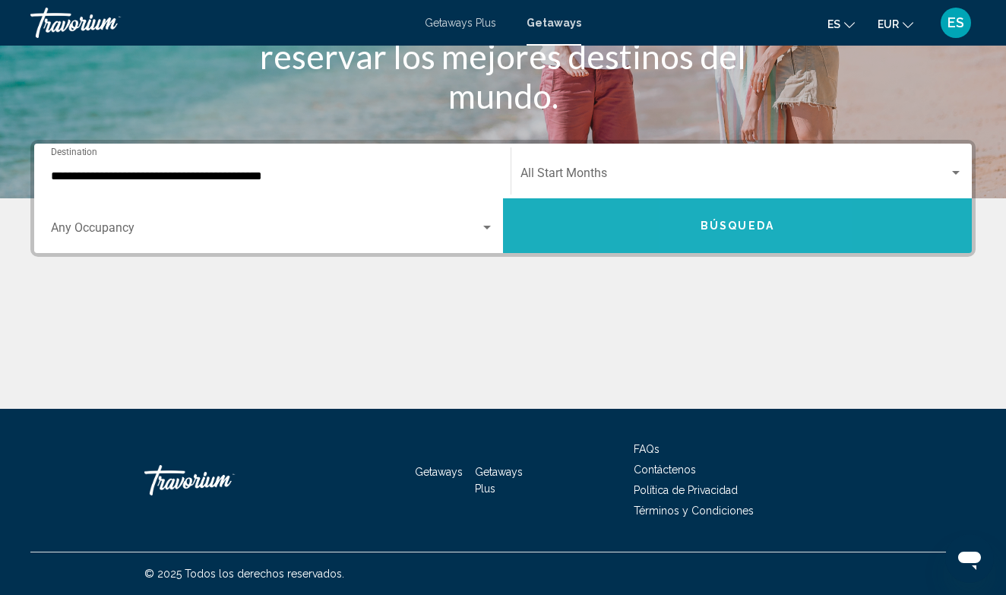
click at [719, 217] on button "Búsqueda" at bounding box center [737, 225] width 469 height 55
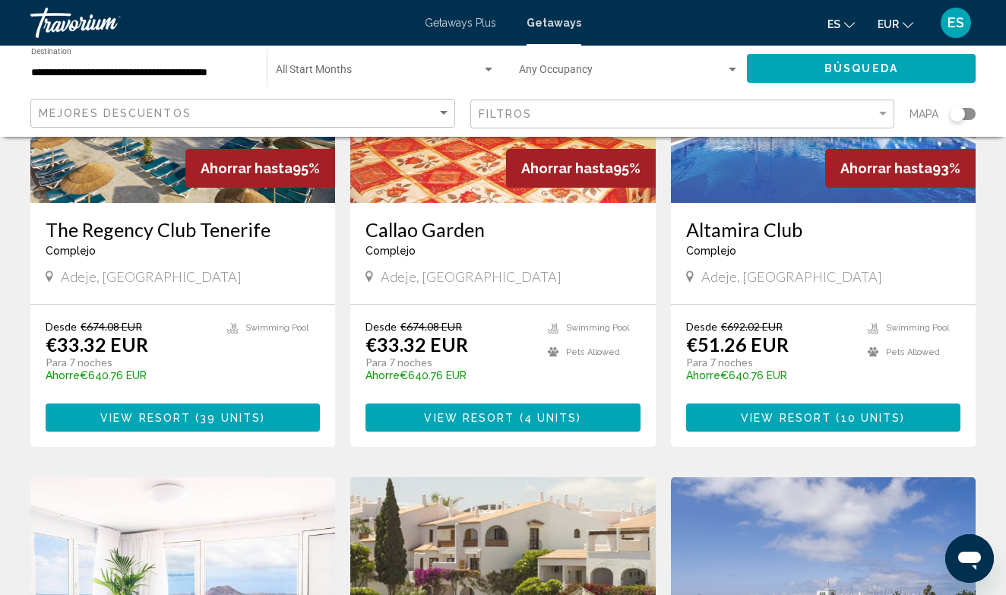
scroll to position [1367, 0]
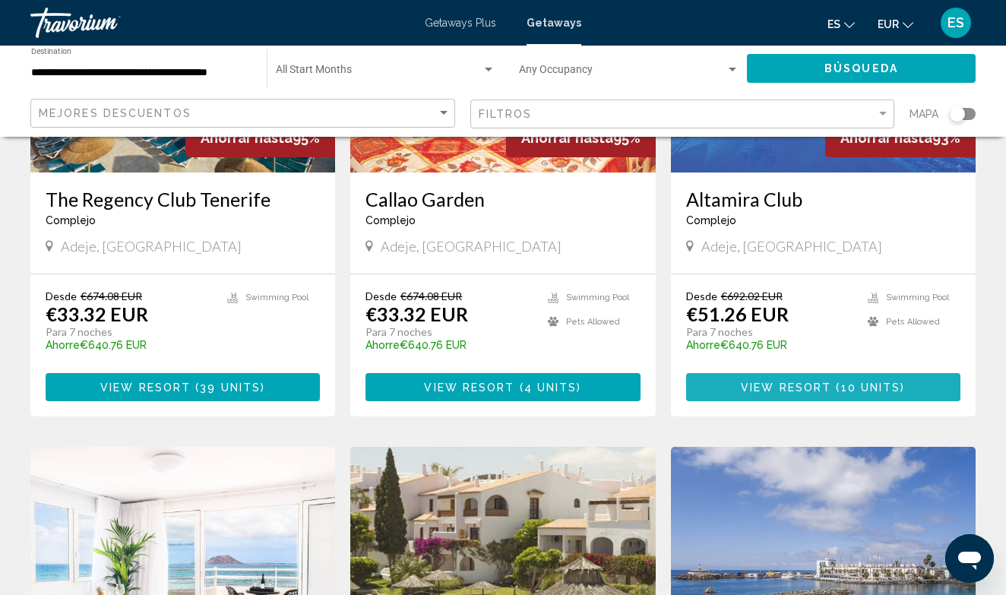
click at [846, 381] on span "10 units" at bounding box center [871, 387] width 60 height 12
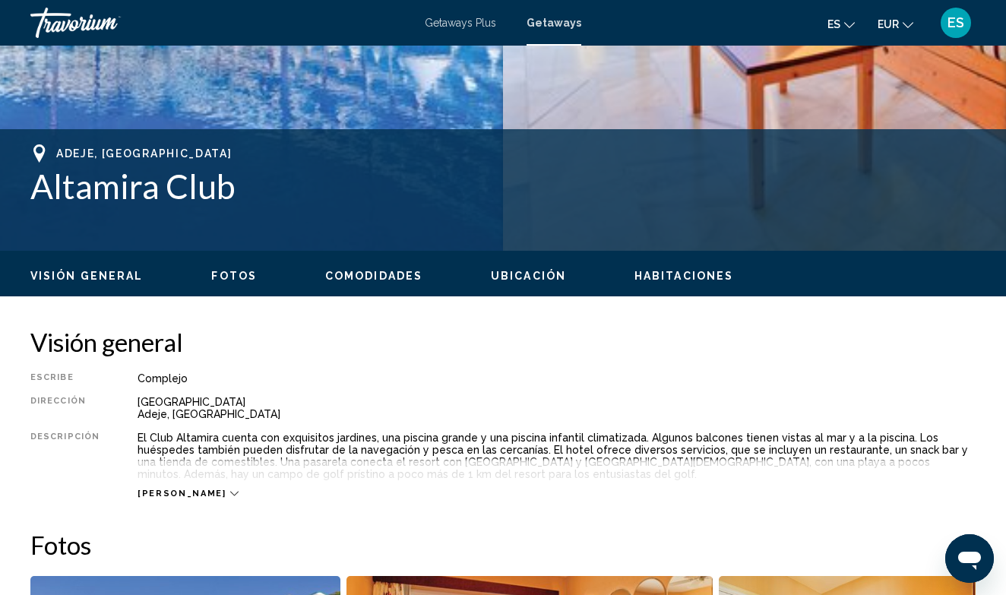
scroll to position [486, 0]
